Goal: Task Accomplishment & Management: Manage account settings

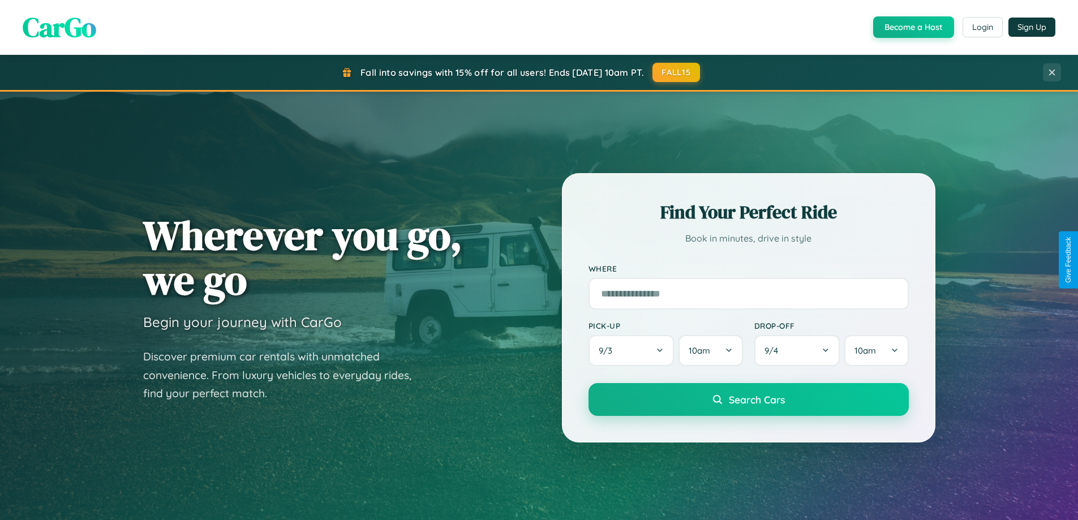
scroll to position [488, 0]
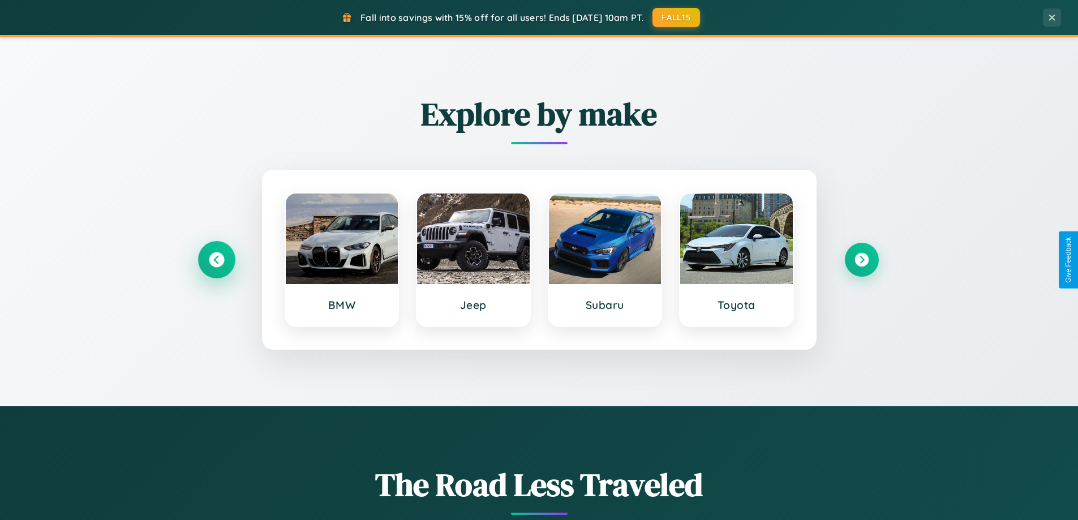
click at [216, 260] on icon at bounding box center [216, 259] width 15 height 15
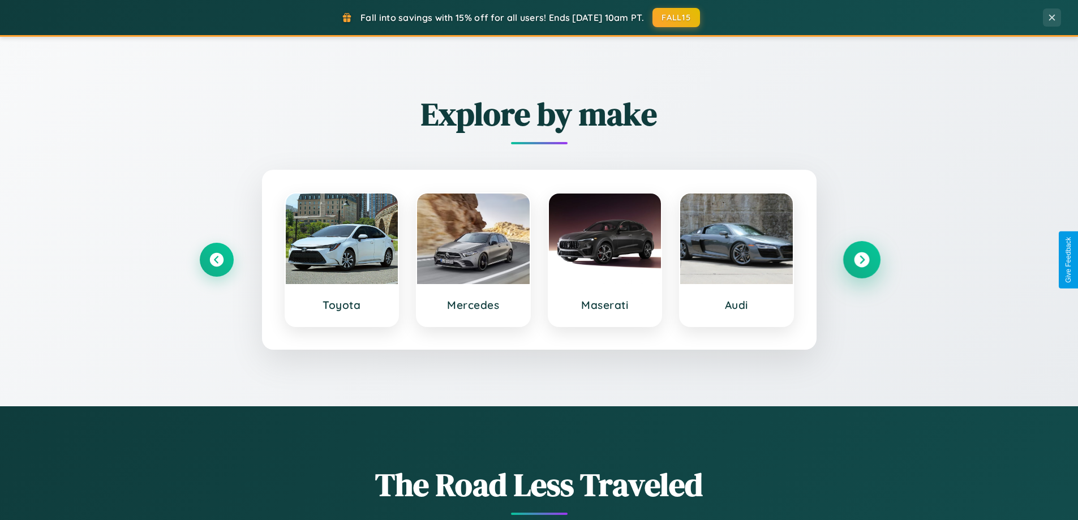
click at [862, 260] on icon at bounding box center [861, 259] width 15 height 15
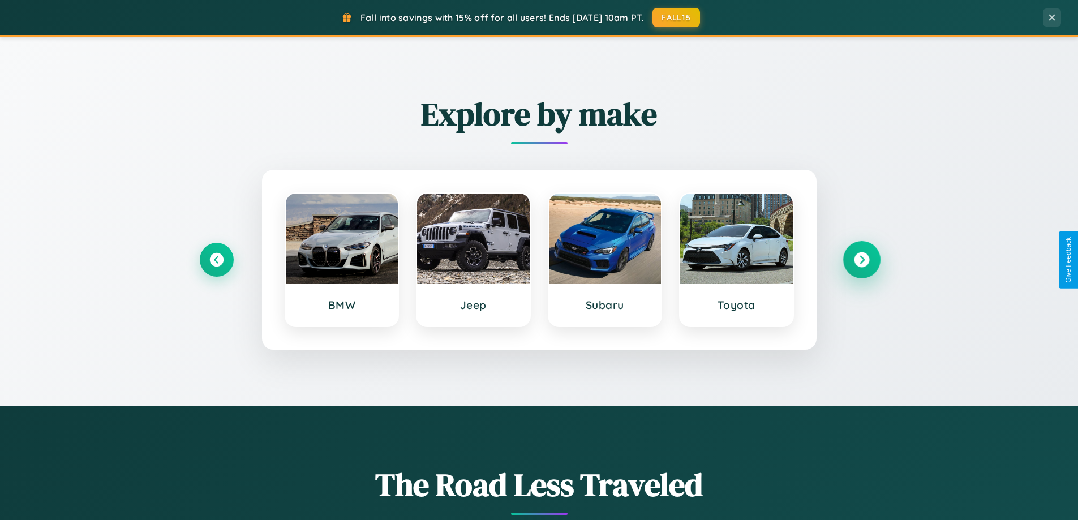
click at [862, 260] on icon at bounding box center [861, 259] width 15 height 15
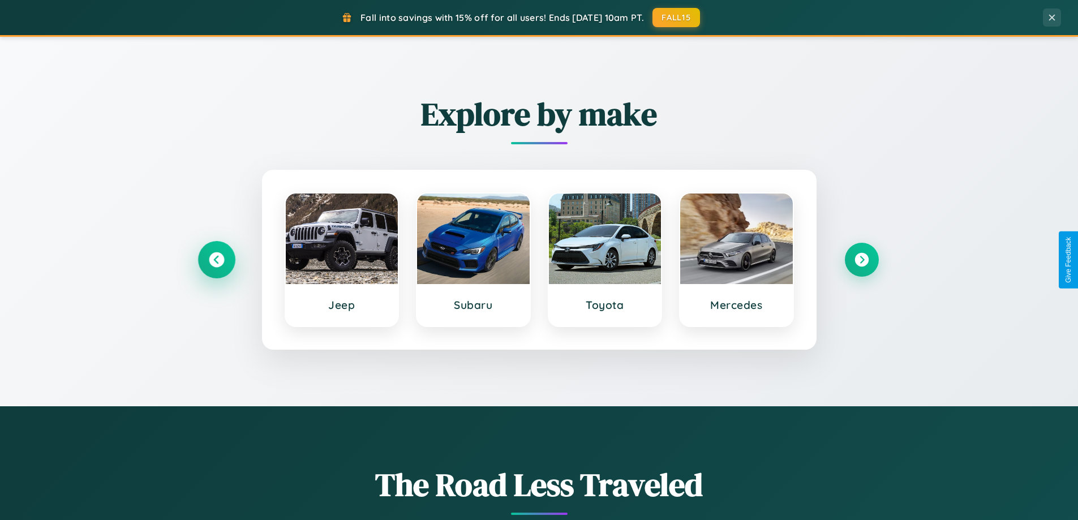
click at [216, 260] on icon at bounding box center [216, 259] width 15 height 15
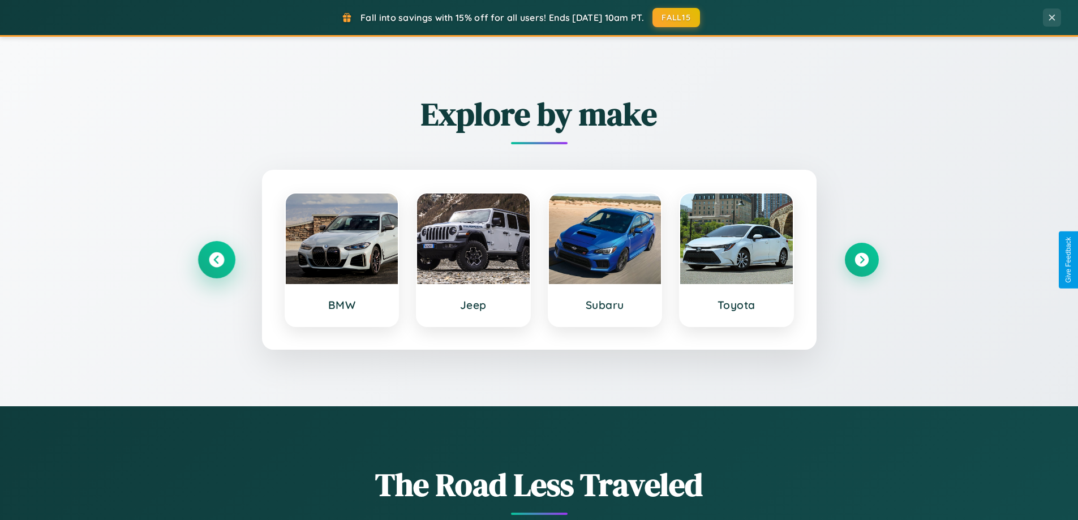
click at [216, 260] on icon at bounding box center [216, 259] width 15 height 15
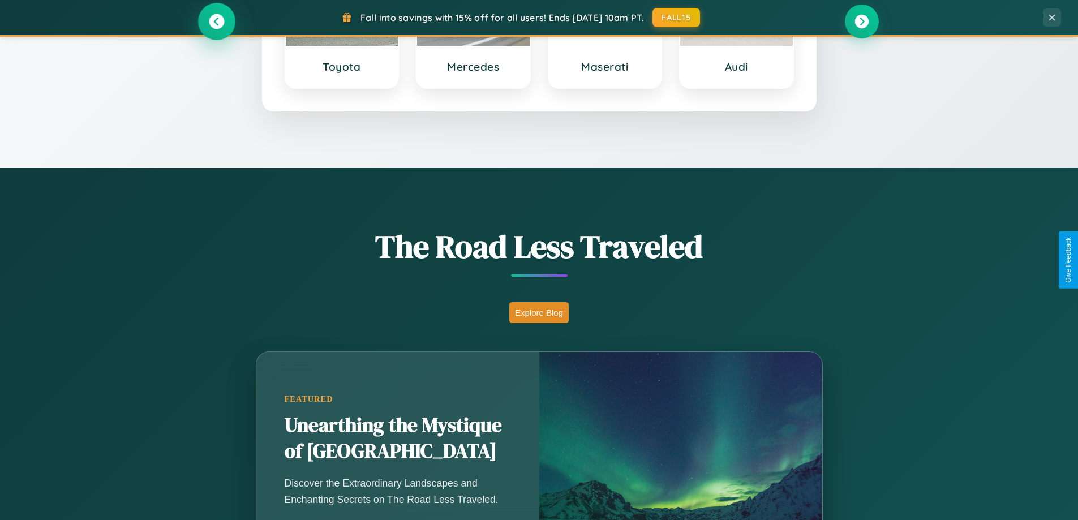
scroll to position [779, 0]
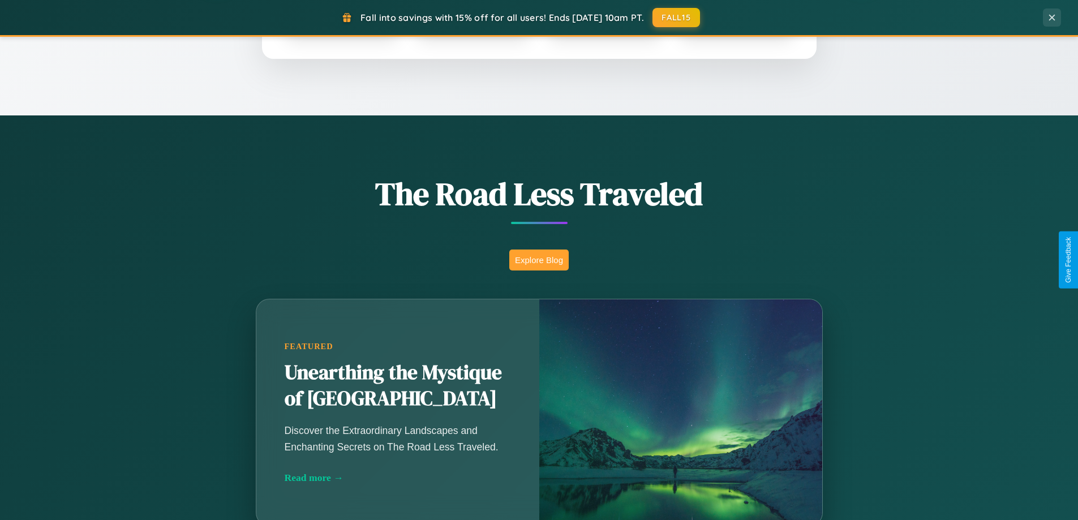
click at [539, 260] on button "Explore Blog" at bounding box center [538, 260] width 59 height 21
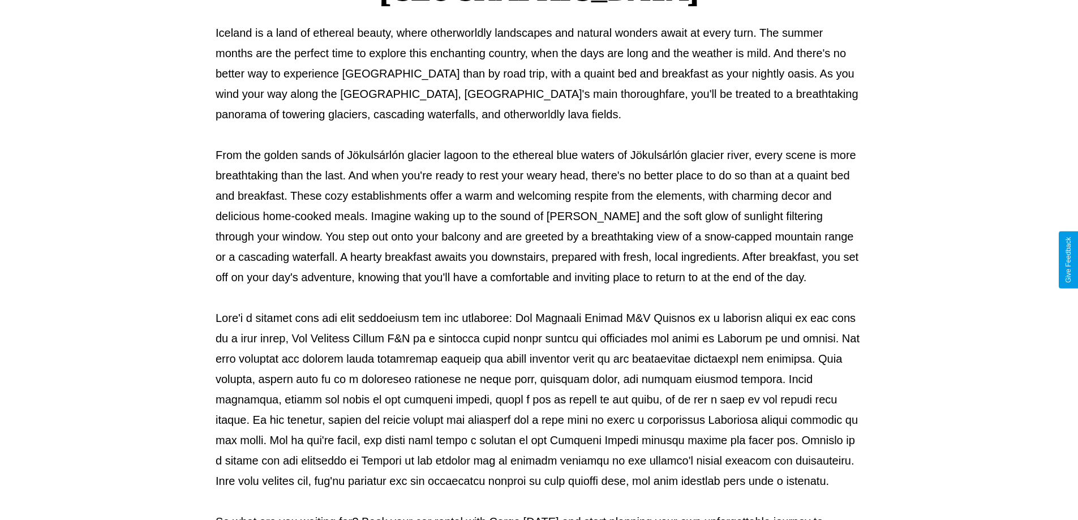
scroll to position [366, 0]
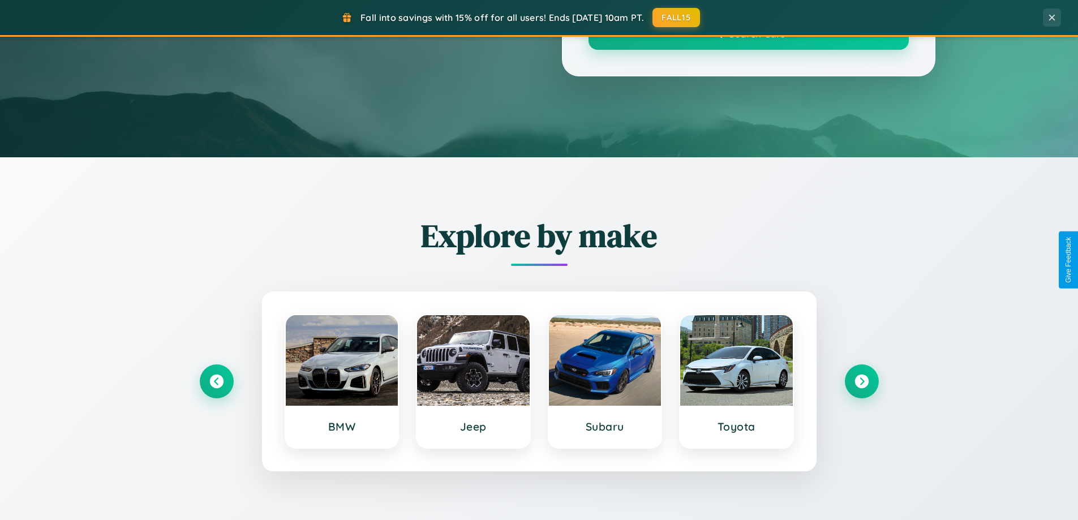
scroll to position [779, 0]
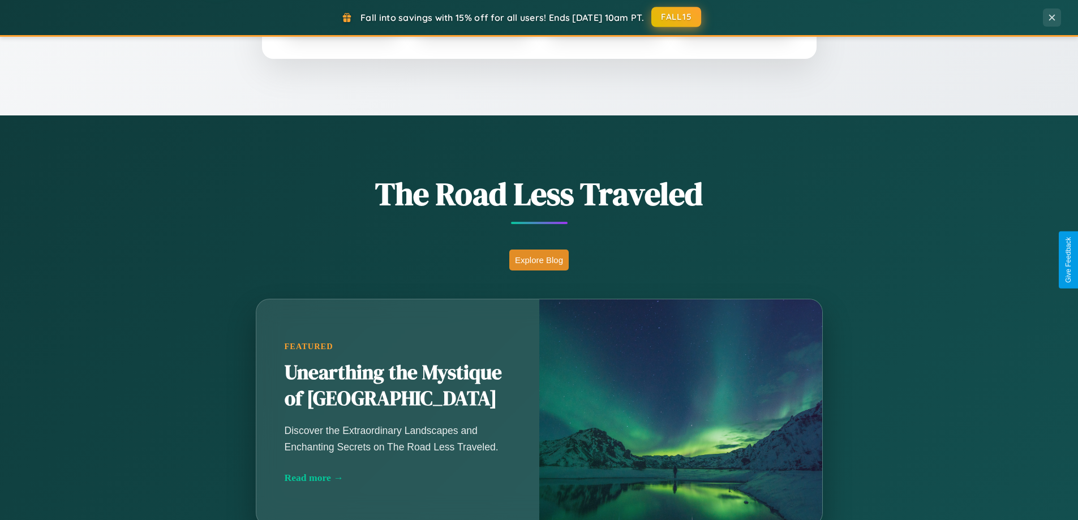
click at [677, 17] on button "FALL15" at bounding box center [677, 17] width 50 height 20
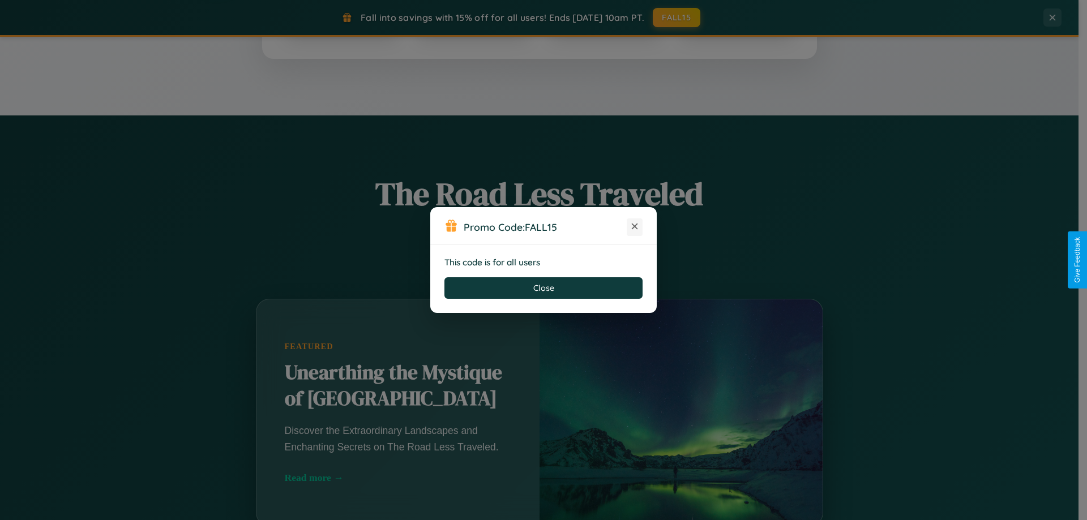
click at [635, 227] on icon at bounding box center [634, 226] width 11 height 11
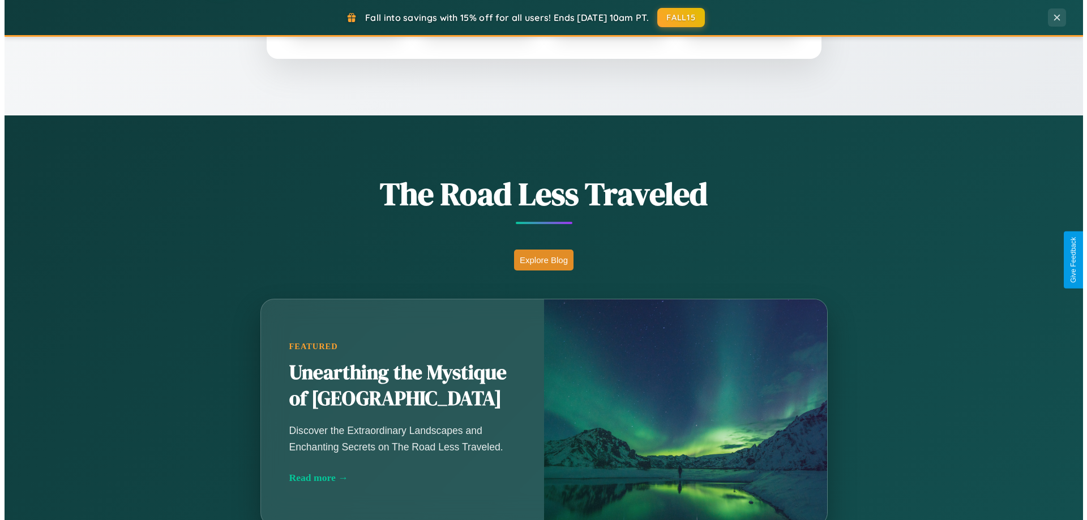
scroll to position [0, 0]
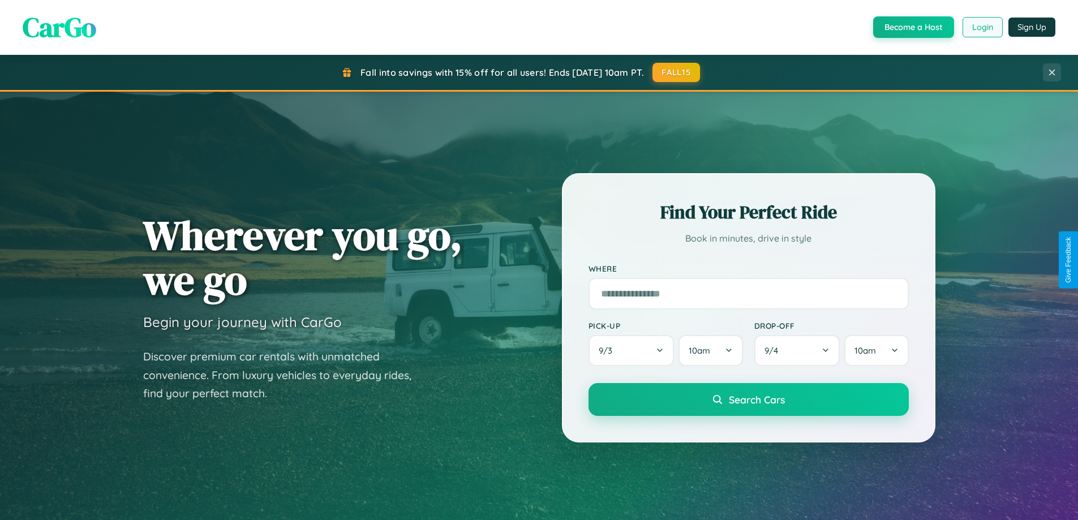
click at [982, 27] on button "Login" at bounding box center [983, 27] width 40 height 20
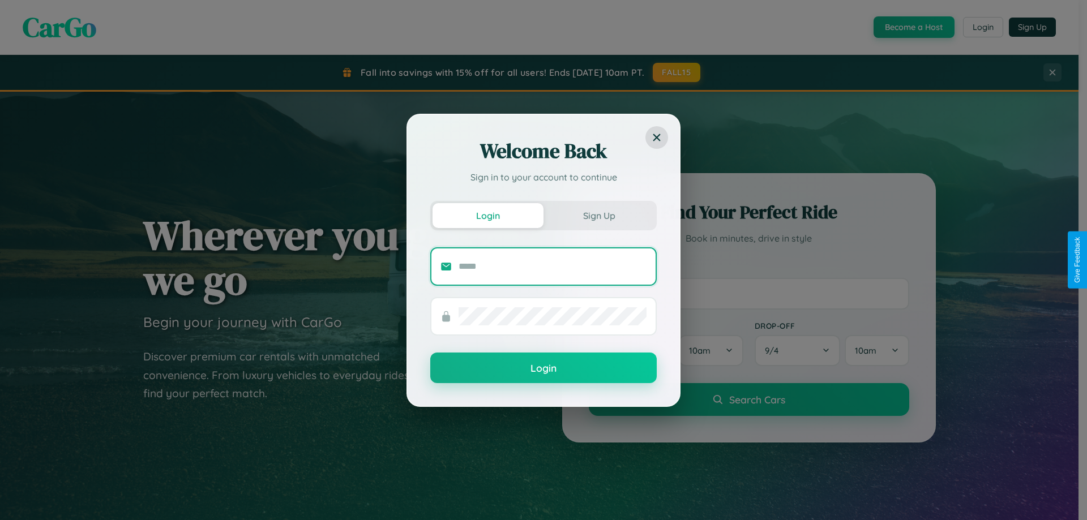
click at [553, 266] on input "text" at bounding box center [553, 267] width 188 height 18
type input "**********"
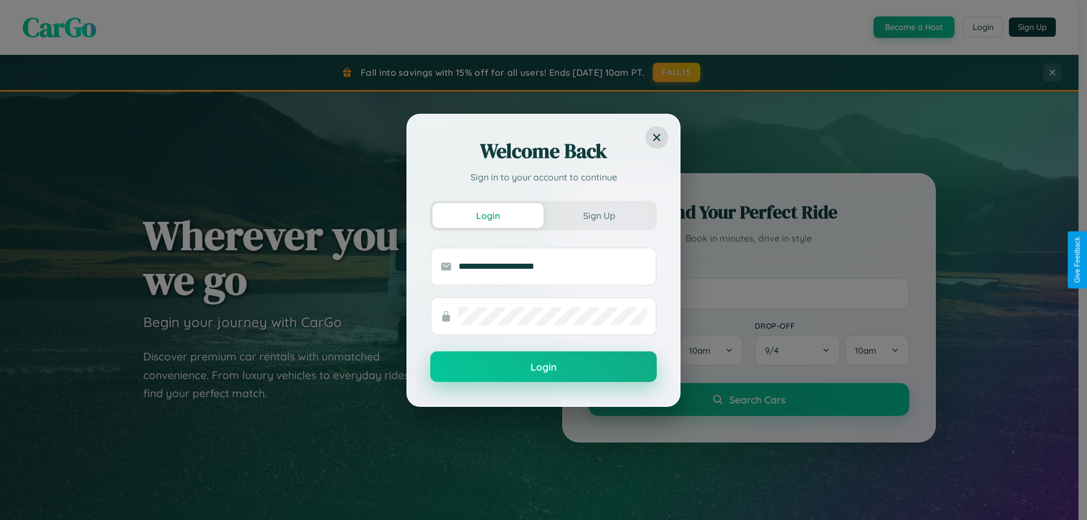
click at [543, 367] on button "Login" at bounding box center [543, 367] width 226 height 31
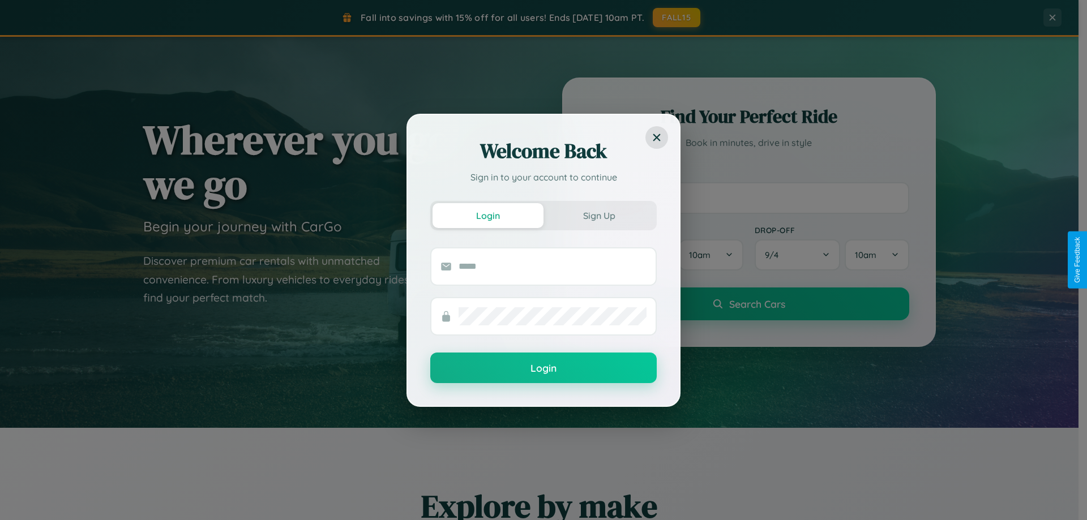
scroll to position [488, 0]
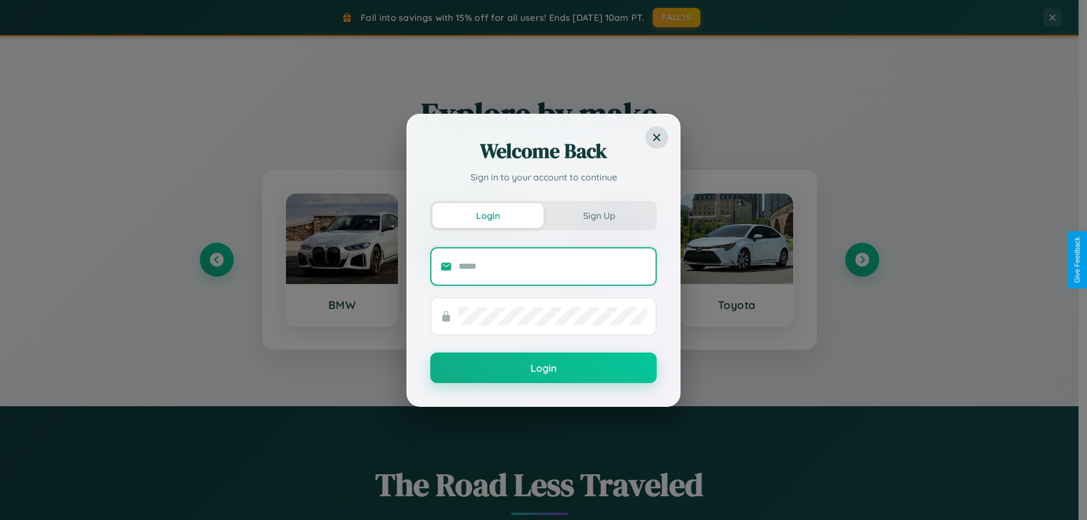
click at [473, 260] on input "text" at bounding box center [553, 267] width 188 height 18
